Goal: Task Accomplishment & Management: Manage account settings

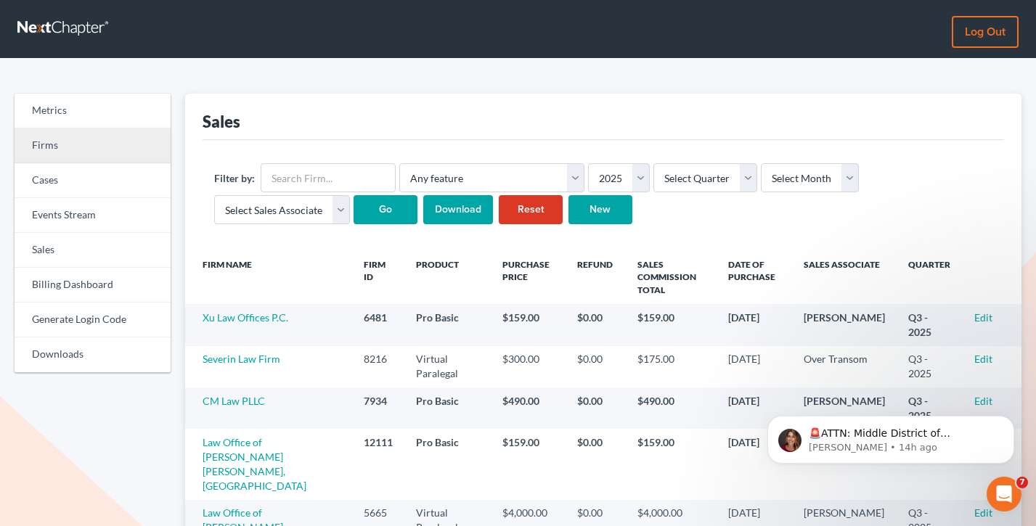
click at [96, 160] on link "Firms" at bounding box center [93, 145] width 156 height 35
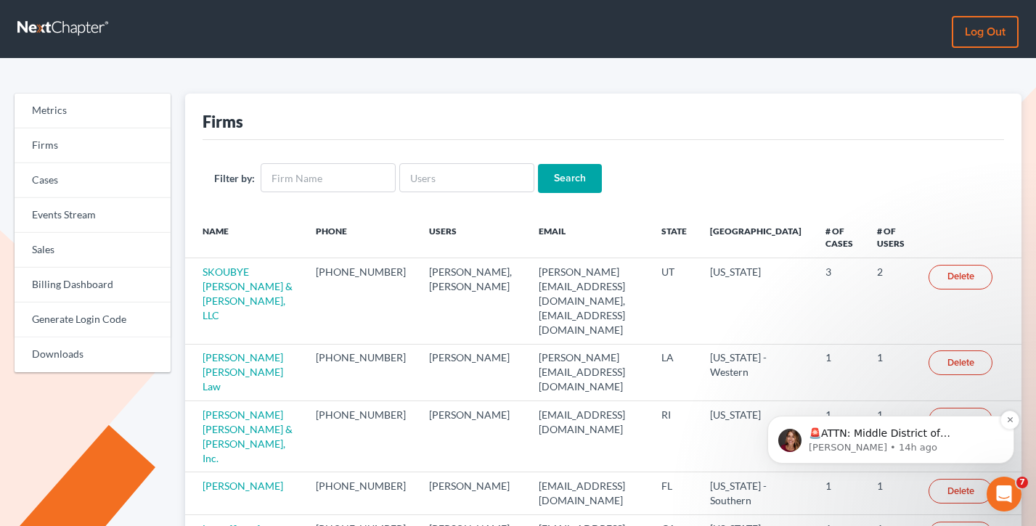
click at [931, 441] on p "[PERSON_NAME] • 14h ago" at bounding box center [902, 447] width 187 height 13
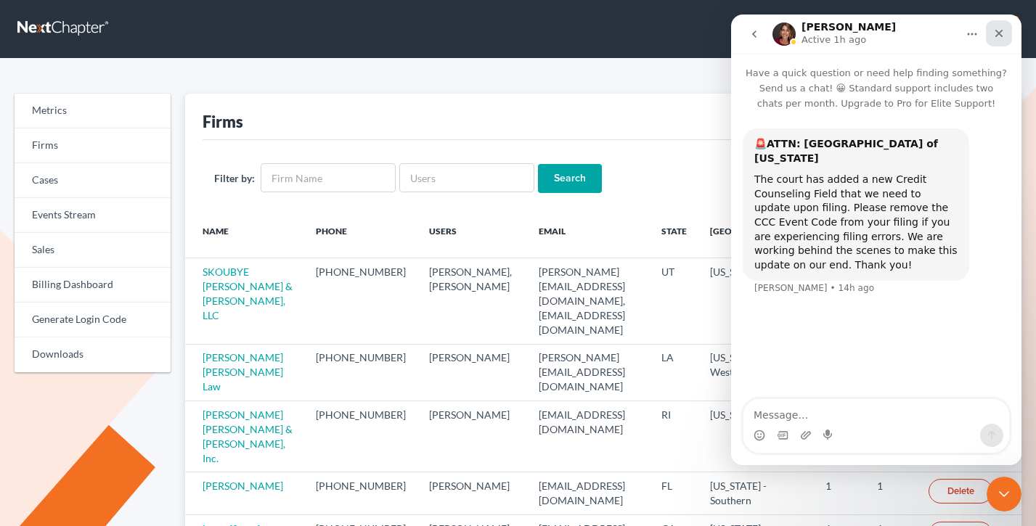
click at [999, 33] on icon "Close" at bounding box center [999, 34] width 8 height 8
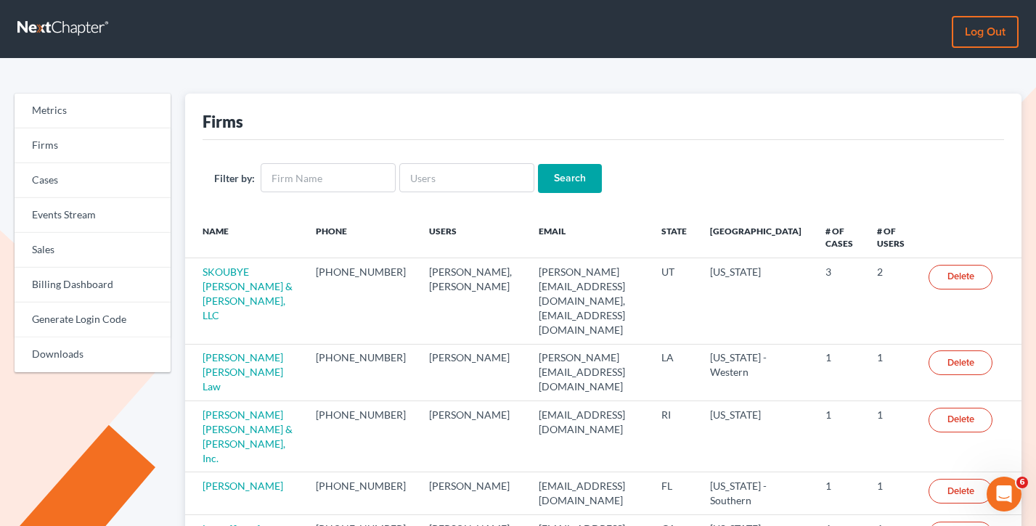
click at [978, 32] on link "Log out" at bounding box center [985, 32] width 67 height 32
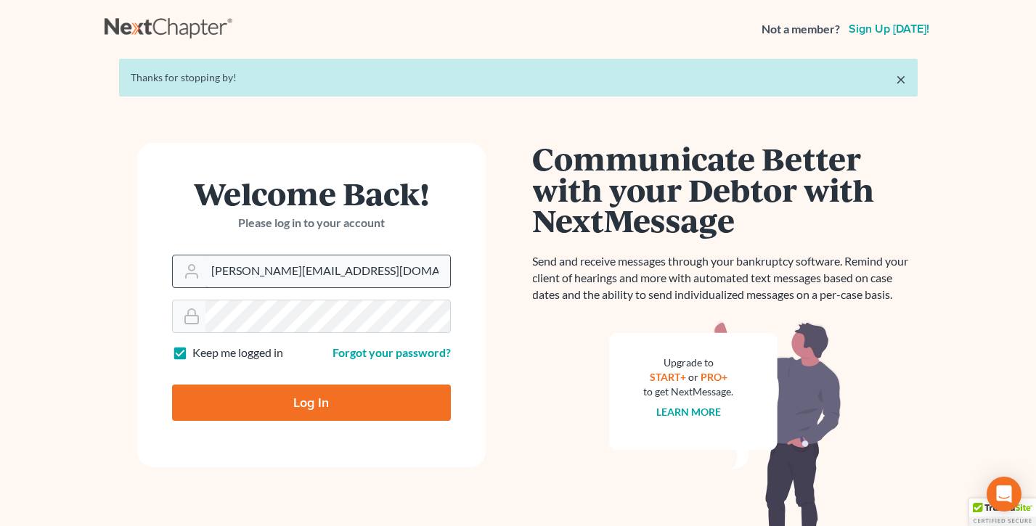
click at [335, 273] on input "[PERSON_NAME][EMAIL_ADDRESS][DOMAIN_NAME]" at bounding box center [327, 272] width 245 height 32
type input "[EMAIL_ADDRESS][DOMAIN_NAME]"
click at [277, 414] on input "Log In" at bounding box center [311, 403] width 279 height 36
type input "Thinking..."
